Goal: Check status: Check status

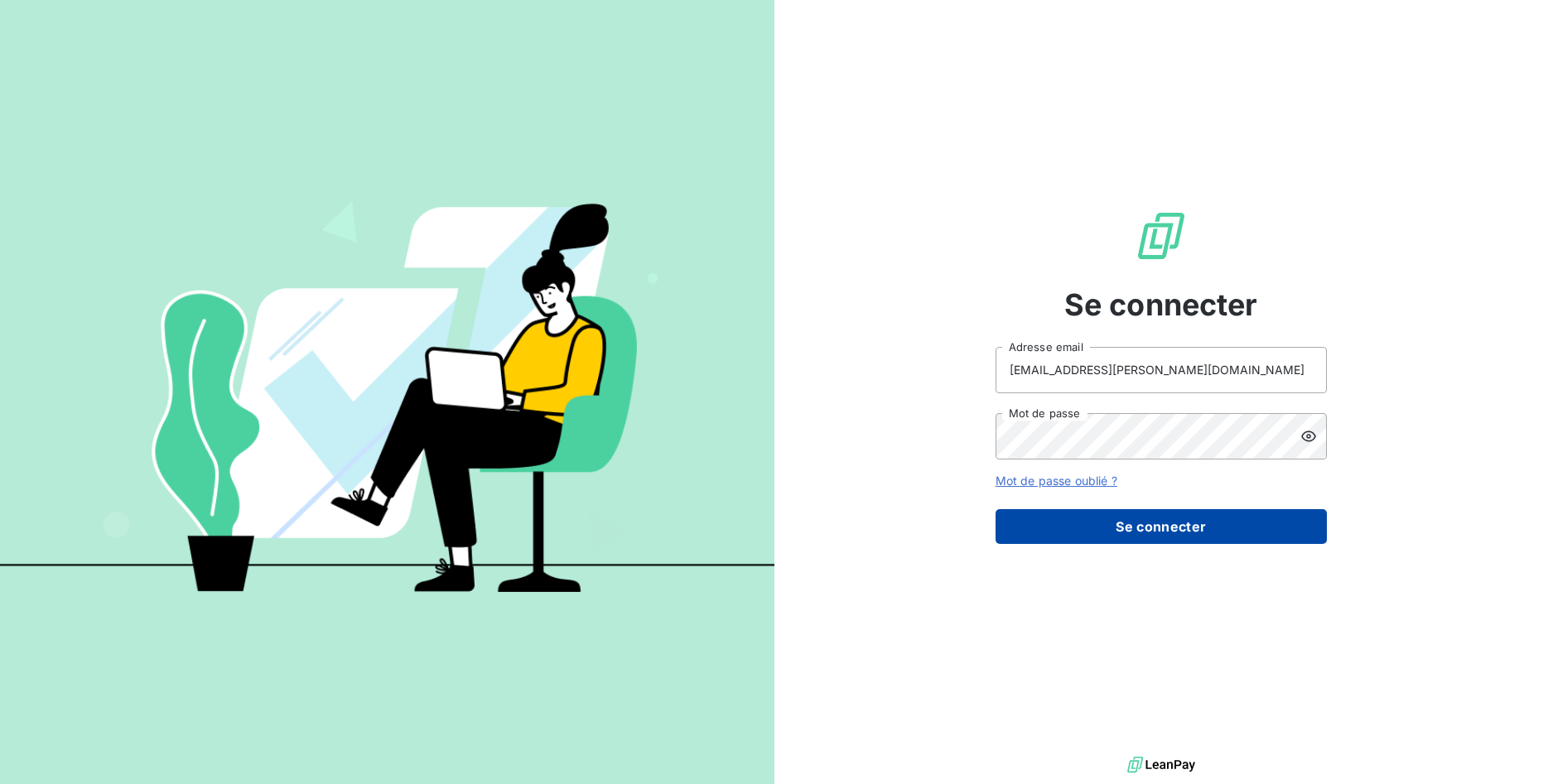
click at [1224, 527] on button "Se connecter" at bounding box center [1160, 526] width 331 height 35
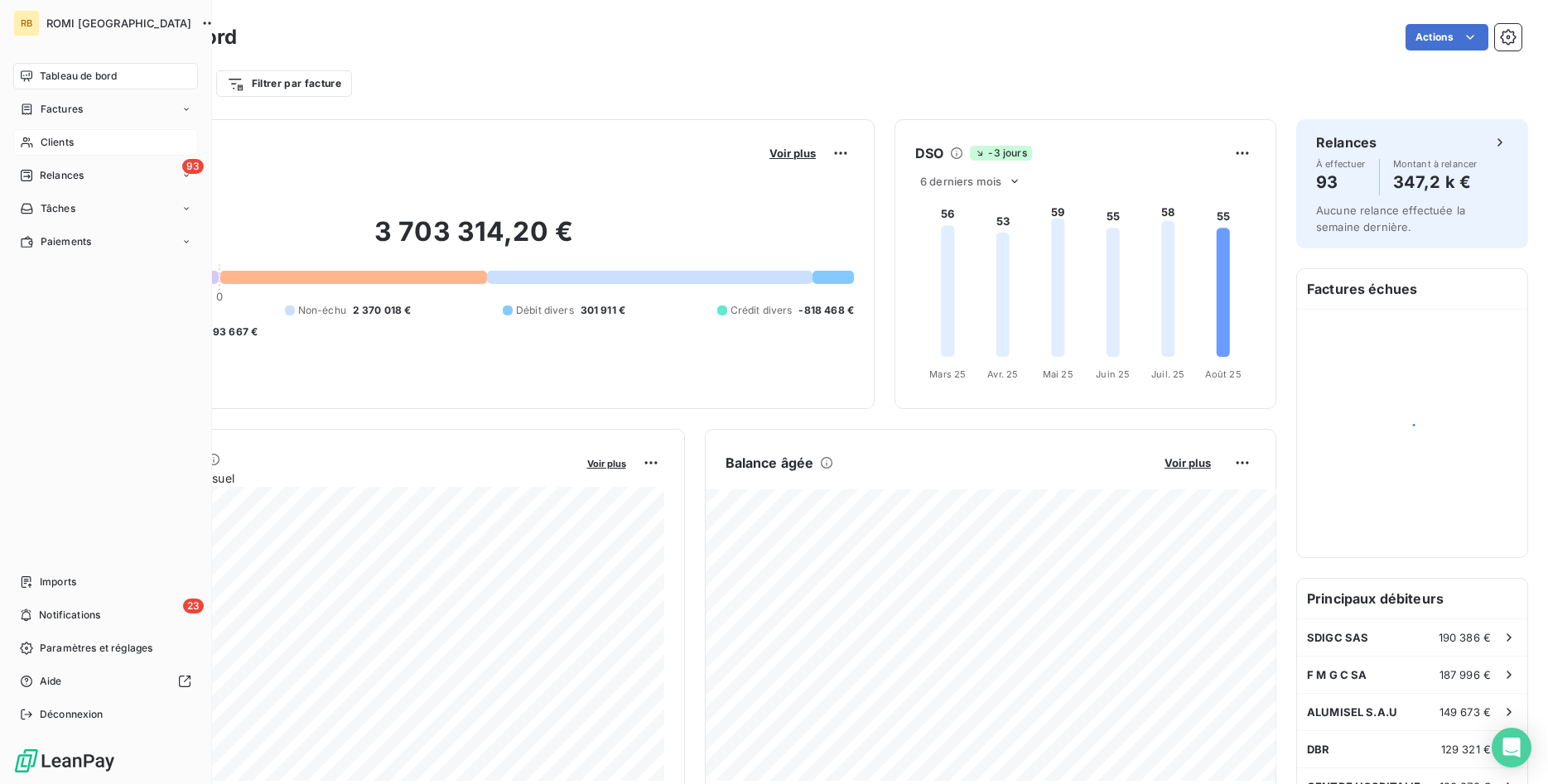
click at [54, 134] on div "Clients" at bounding box center [106, 142] width 185 height 26
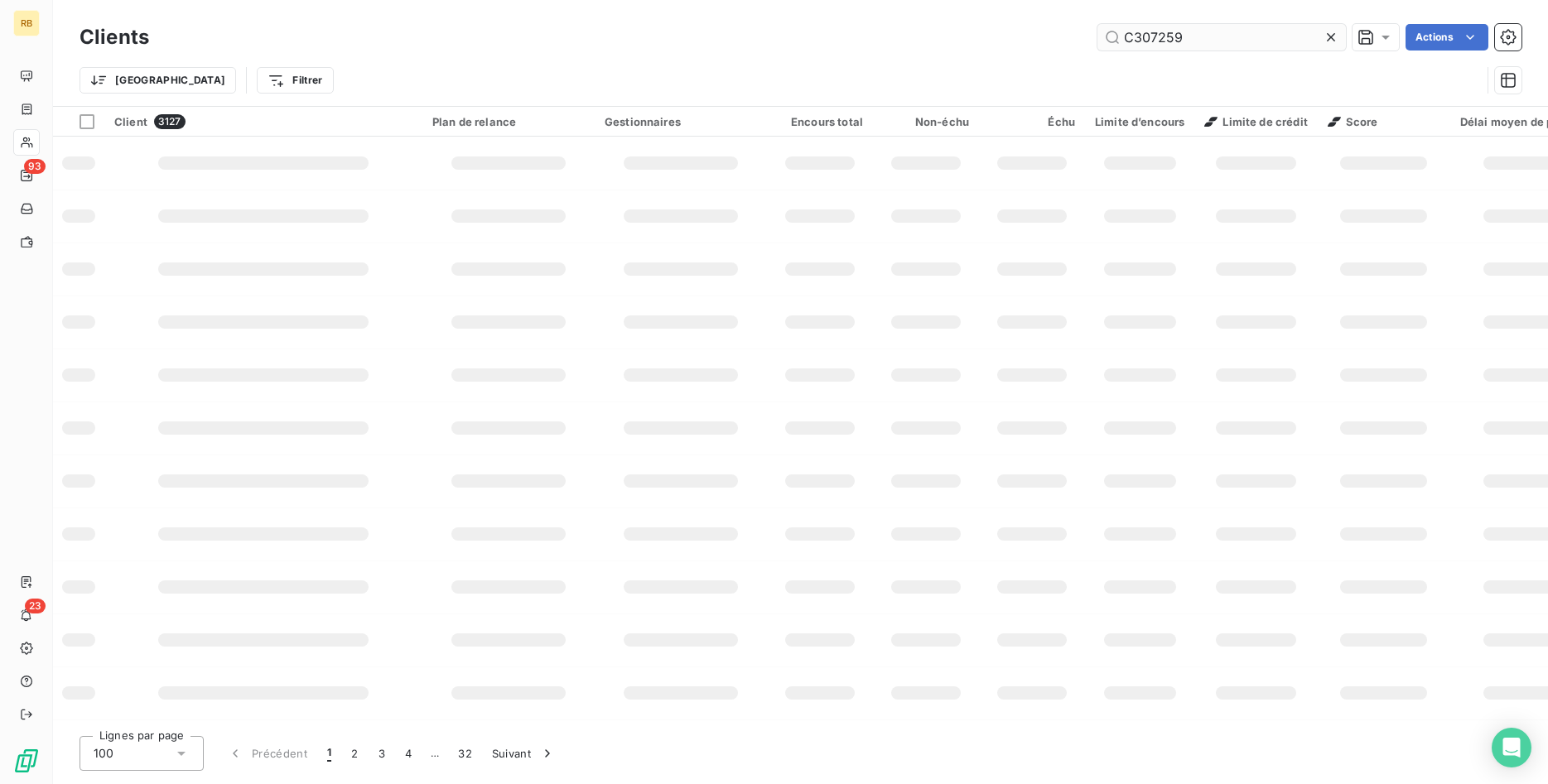
type input "C307259"
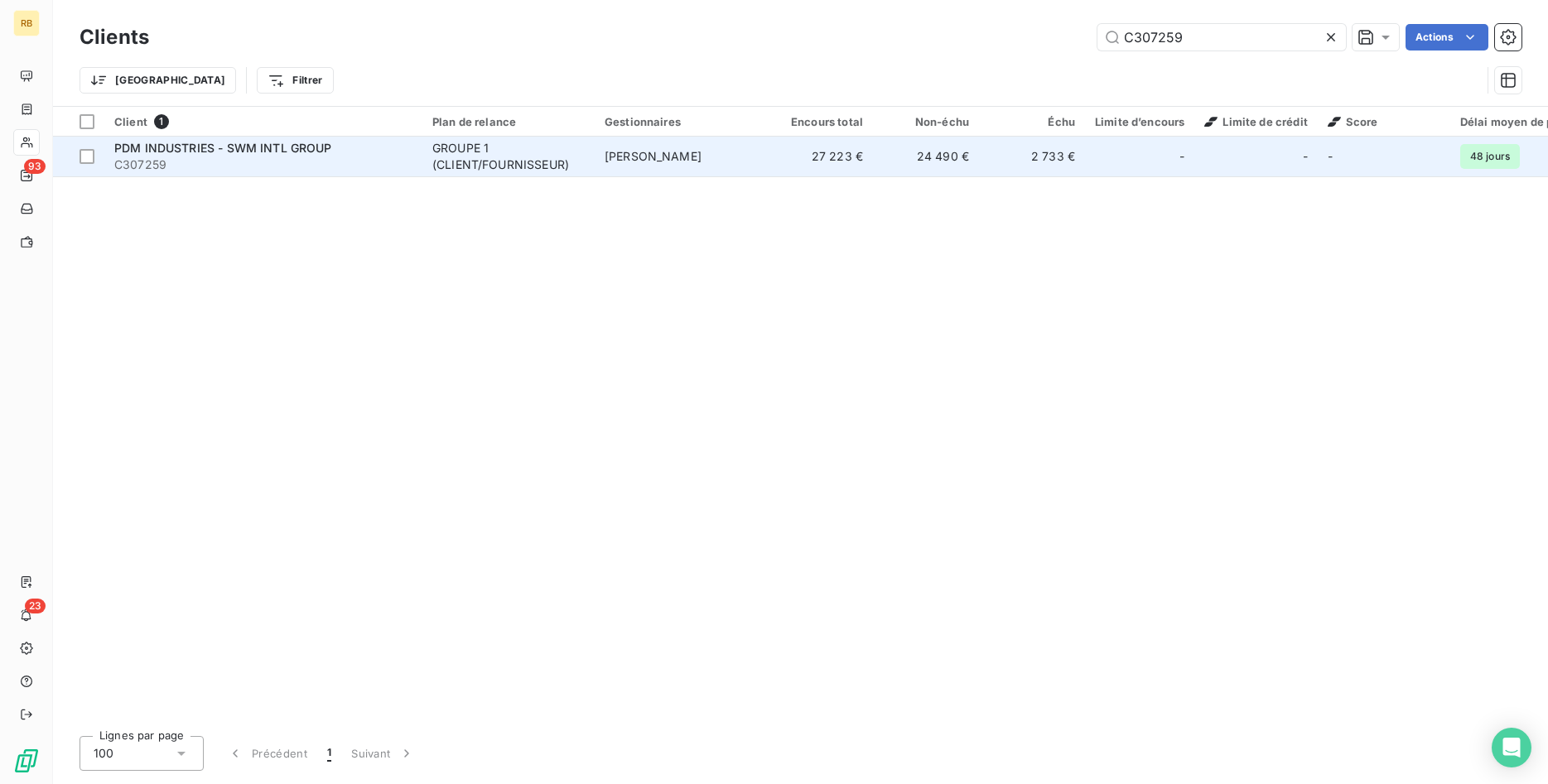
click at [839, 159] on td "27 223 €" at bounding box center [820, 156] width 106 height 40
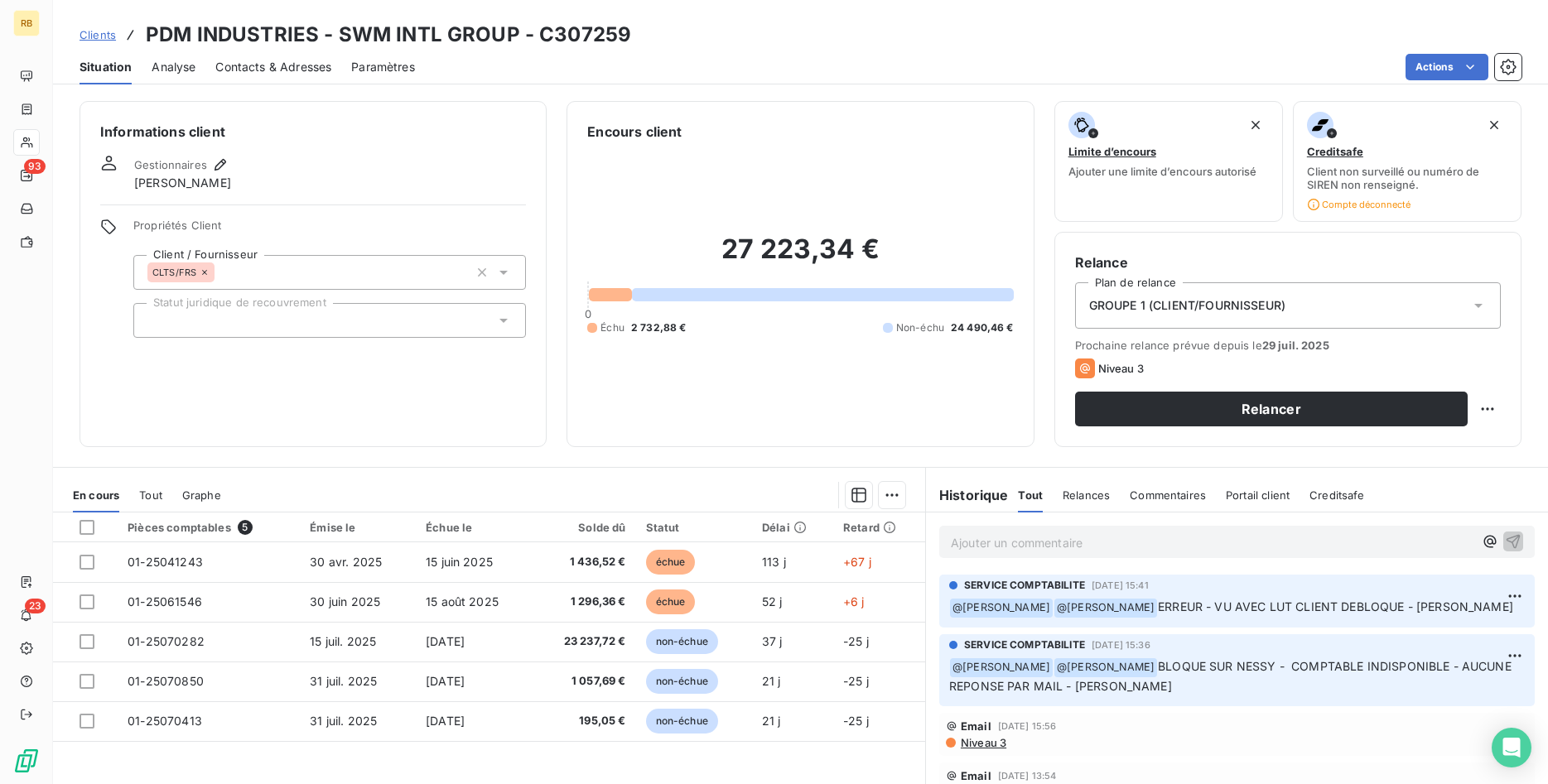
click at [1142, 494] on span "Commentaires" at bounding box center [1168, 495] width 76 height 14
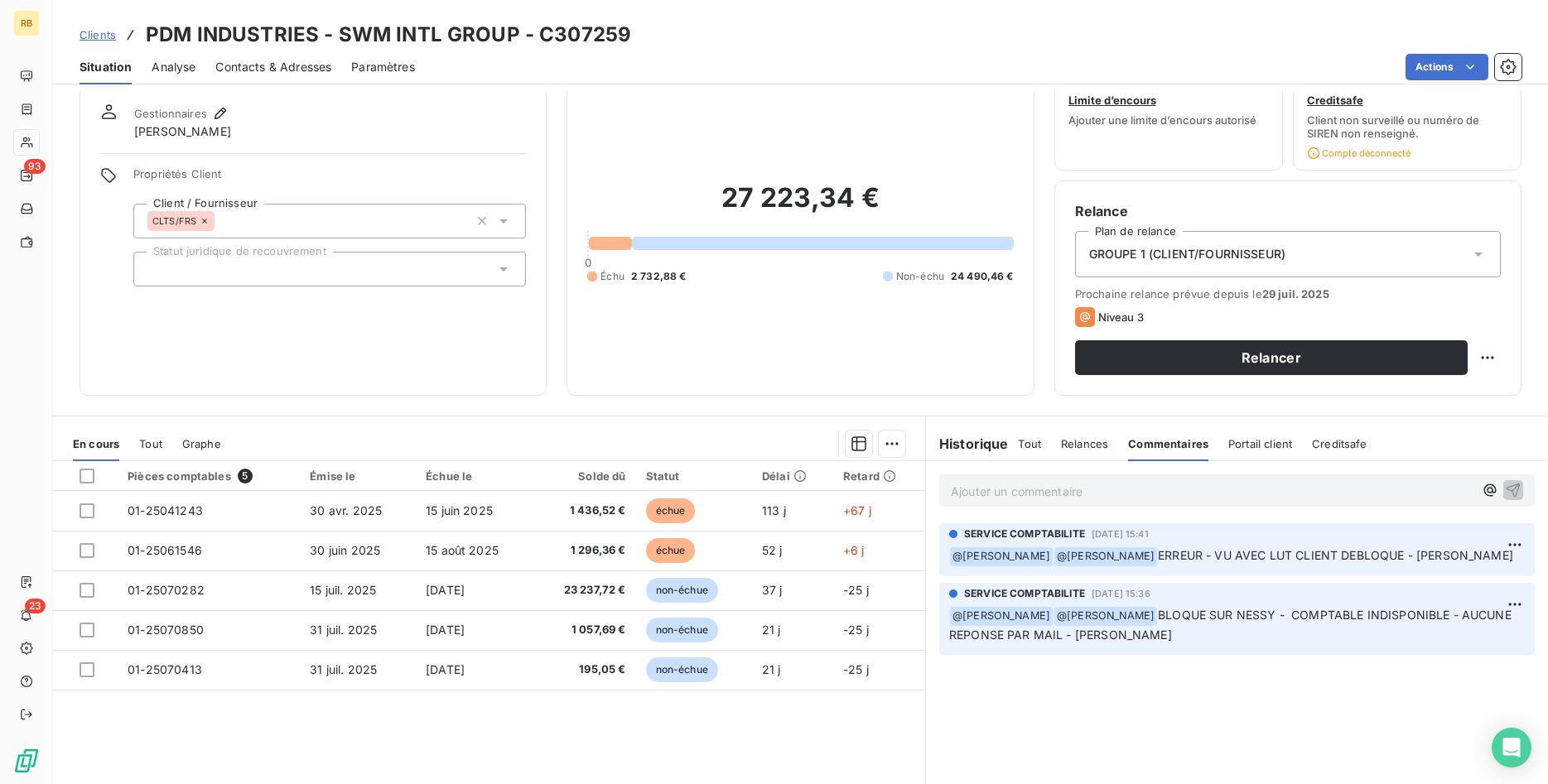
scroll to position [97, 0]
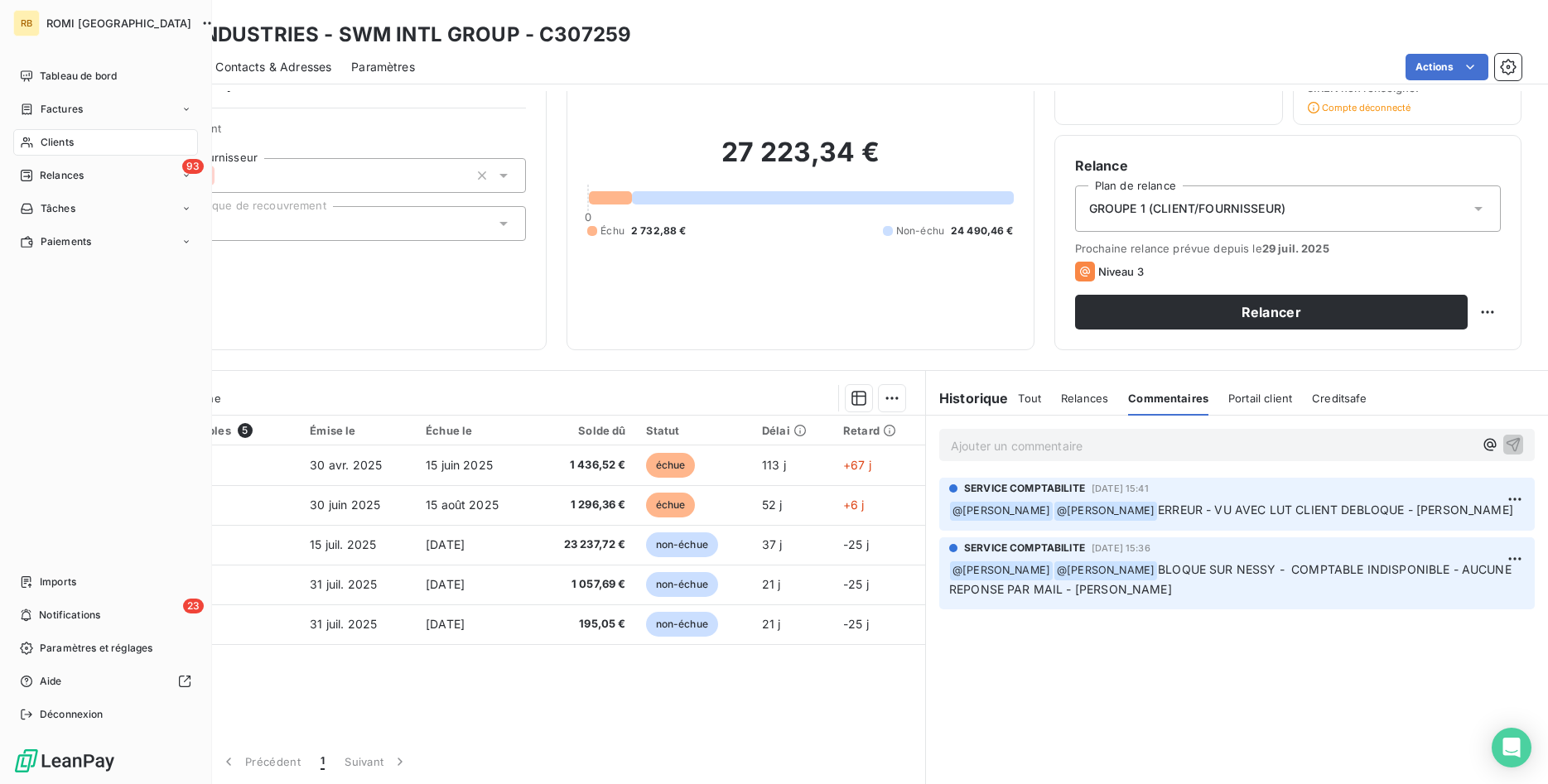
click at [84, 138] on div "Clients" at bounding box center [106, 142] width 185 height 26
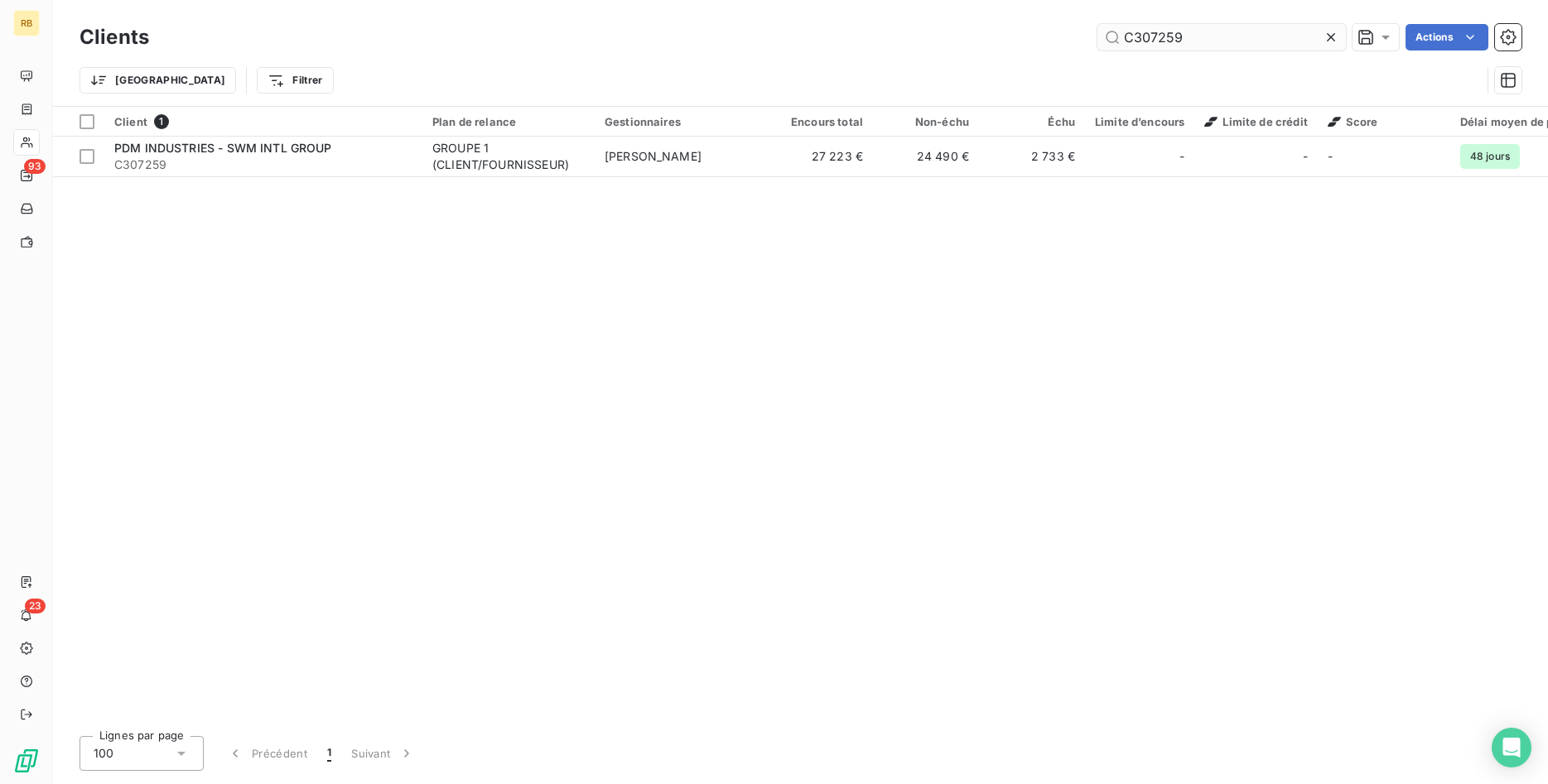
drag, startPoint x: 1205, startPoint y: 33, endPoint x: 962, endPoint y: 32, distance: 243.0
click at [1097, 32] on input "C307259" at bounding box center [1221, 36] width 248 height 26
type input "C300403"
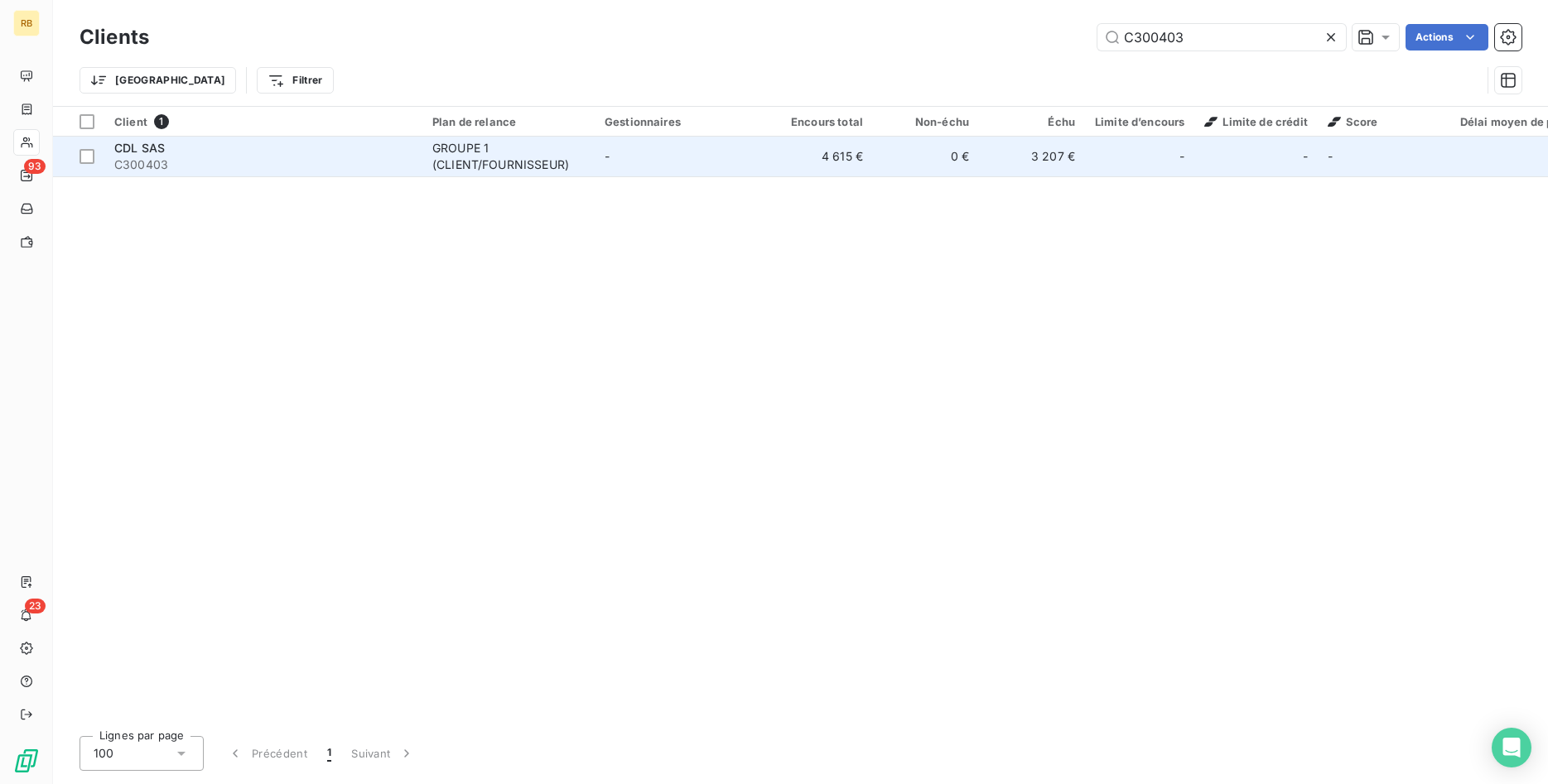
click at [639, 170] on td "-" at bounding box center [680, 156] width 172 height 40
